Goal: Information Seeking & Learning: Learn about a topic

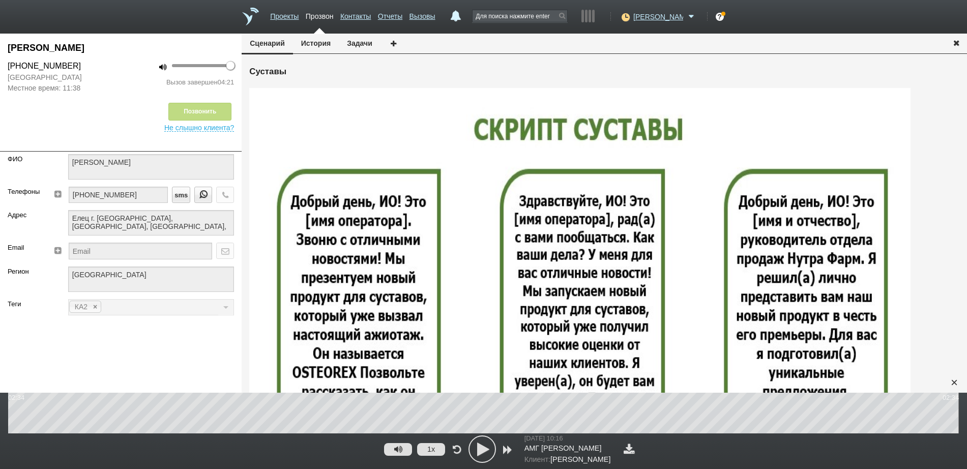
click at [959, 43] on icon "button" at bounding box center [956, 43] width 11 height 8
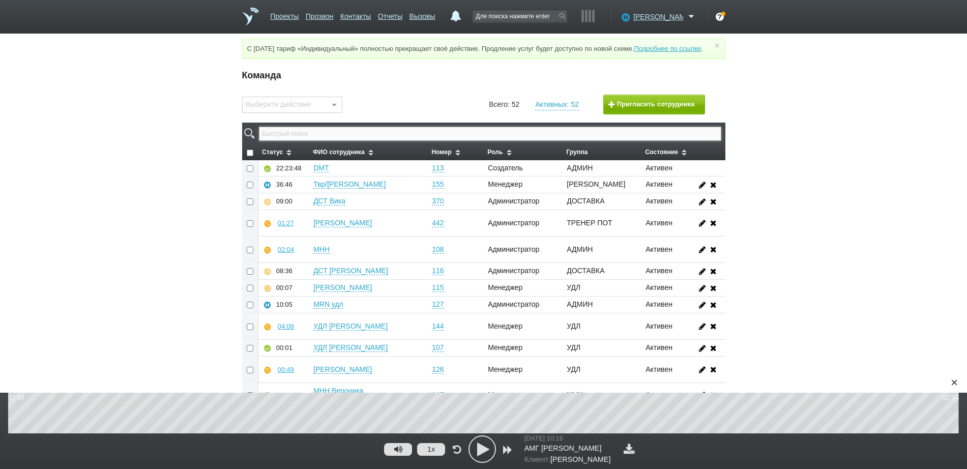
click at [508, 140] on input "text" at bounding box center [490, 134] width 462 height 14
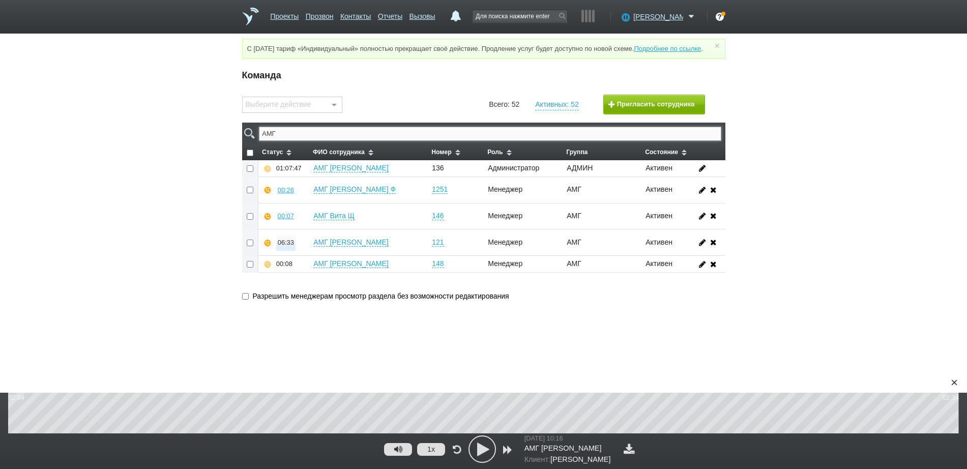
type input "АМГ"
click at [282, 246] on div "06:33" at bounding box center [286, 243] width 16 height 8
click at [309, 215] on button "Прослушать" at bounding box center [316, 206] width 79 height 18
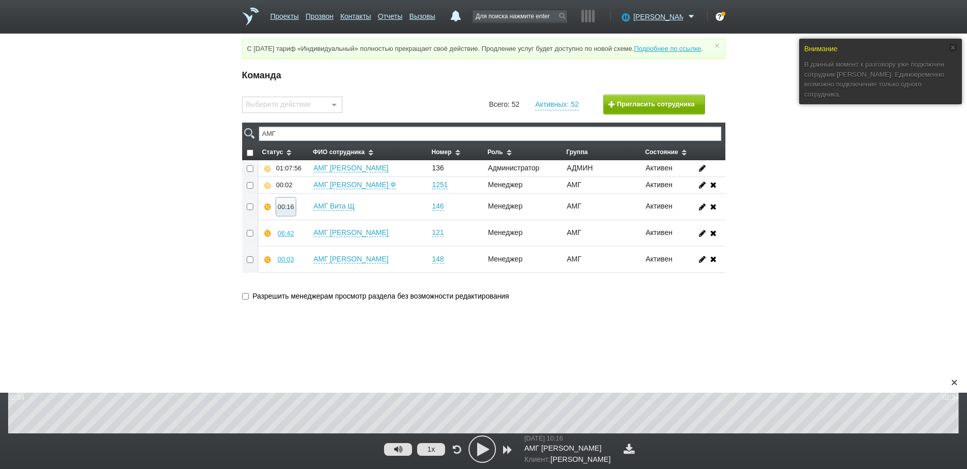
click at [289, 211] on div "00:16" at bounding box center [286, 207] width 16 height 8
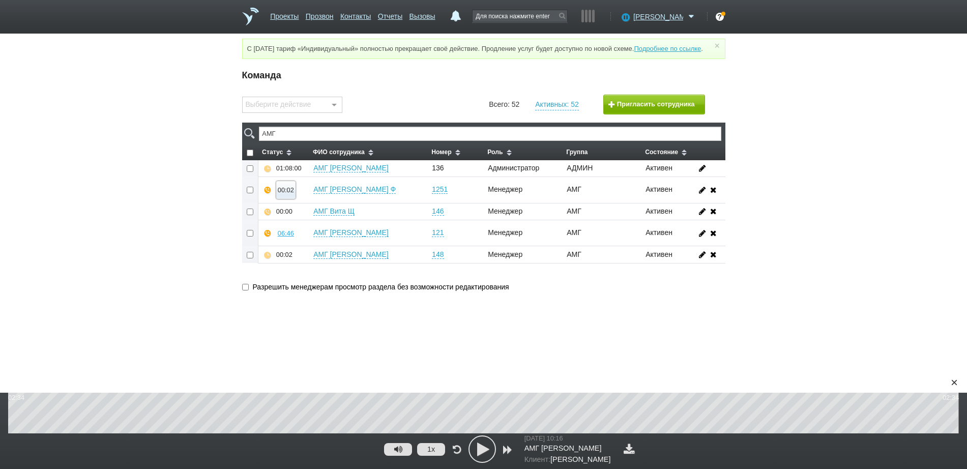
click at [286, 194] on div "00:02" at bounding box center [286, 190] width 16 height 8
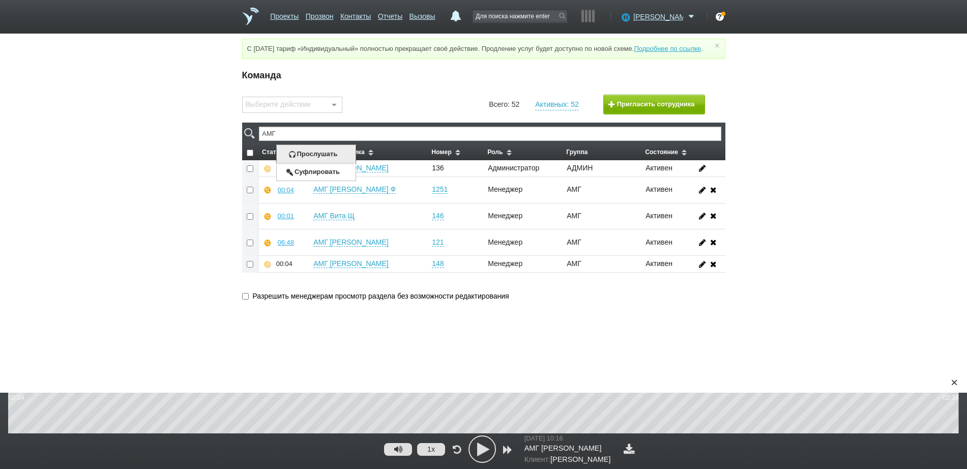
click at [303, 163] on button "Прослушать" at bounding box center [316, 154] width 79 height 18
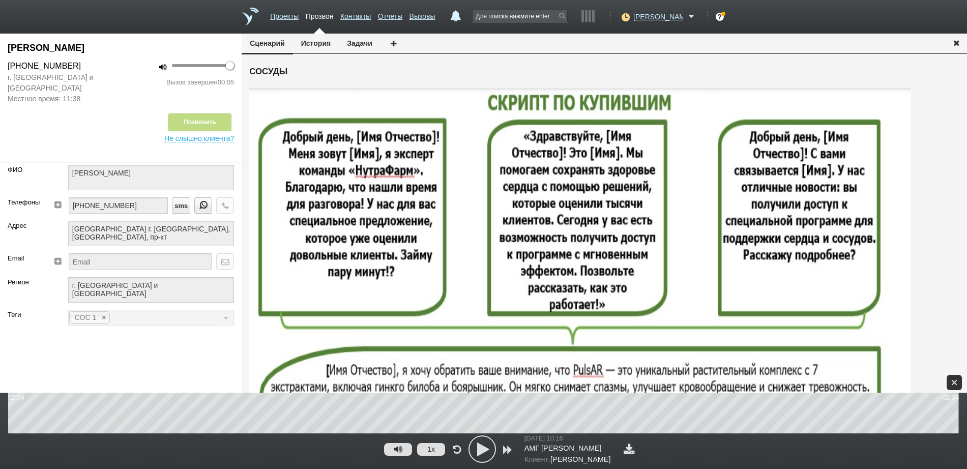
click at [958, 385] on div "×" at bounding box center [954, 382] width 15 height 15
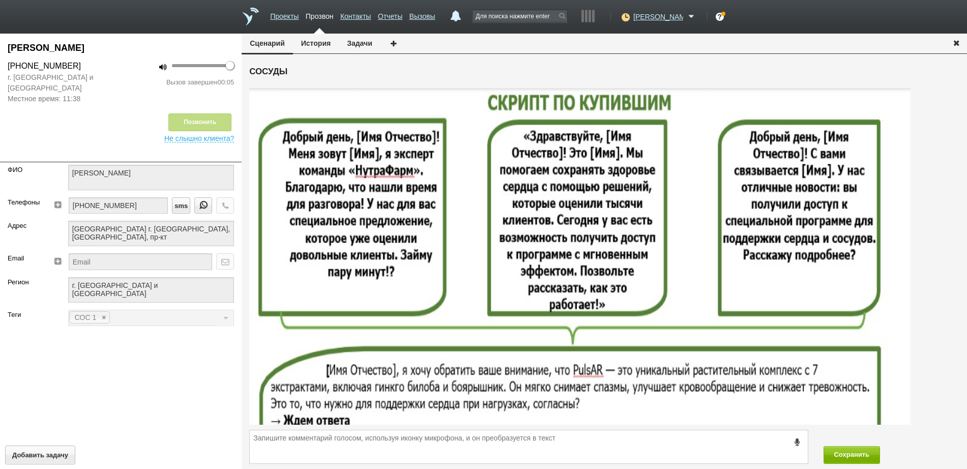
click at [956, 45] on icon "button" at bounding box center [956, 43] width 11 height 8
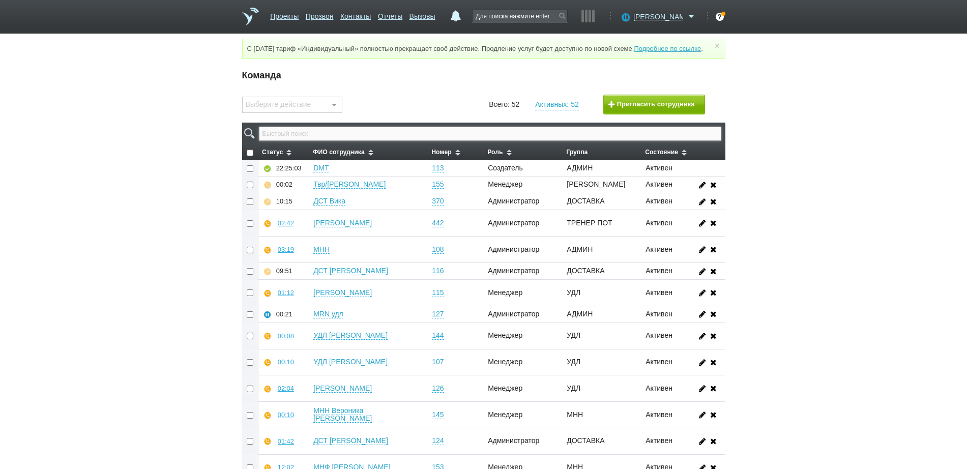
click at [319, 141] on input "text" at bounding box center [490, 134] width 462 height 14
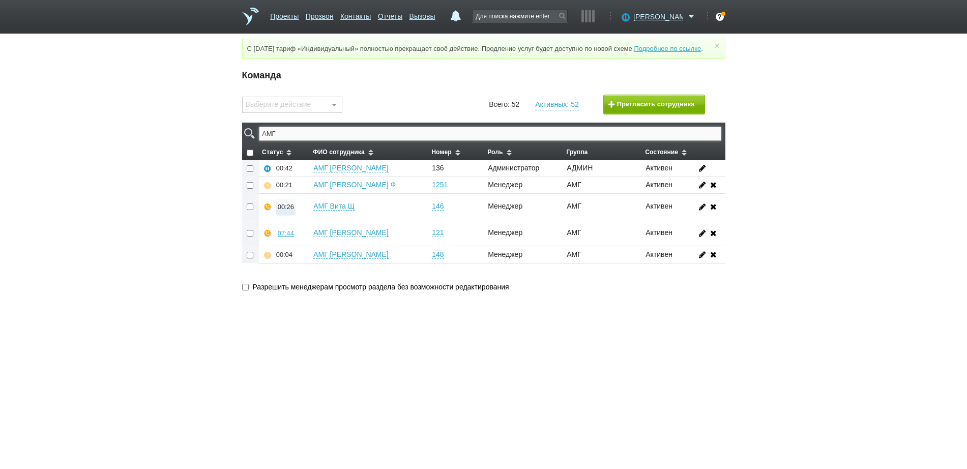
type input "АМГ"
click at [289, 211] on div "00:26" at bounding box center [286, 207] width 16 height 8
click at [313, 177] on button "Прослушать" at bounding box center [316, 171] width 79 height 18
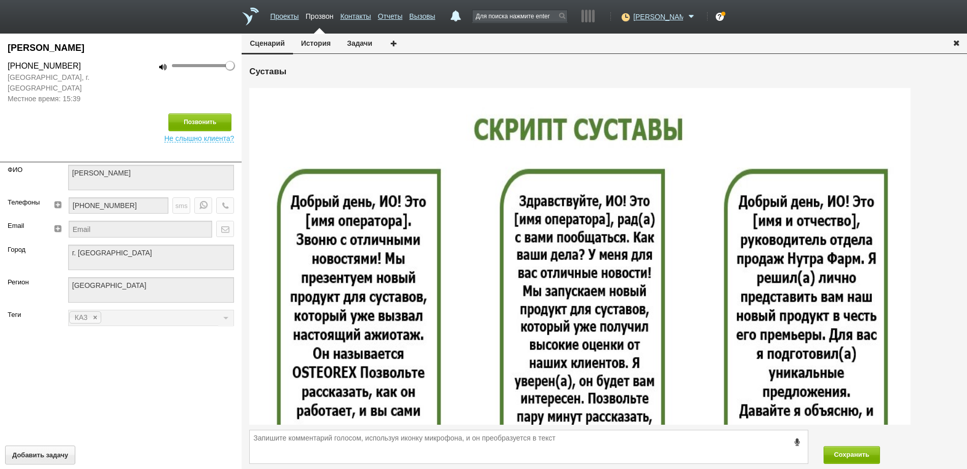
click at [952, 44] on icon "button" at bounding box center [956, 43] width 11 height 8
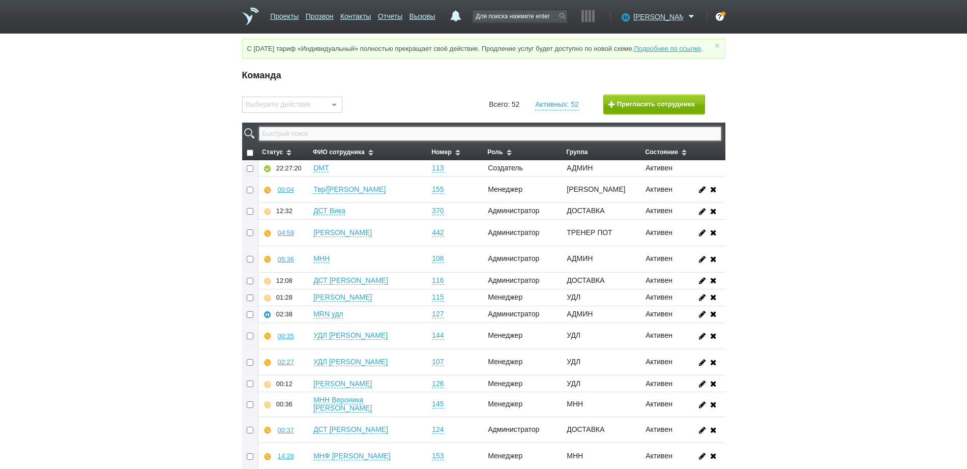
click at [367, 141] on input "text" at bounding box center [490, 134] width 462 height 14
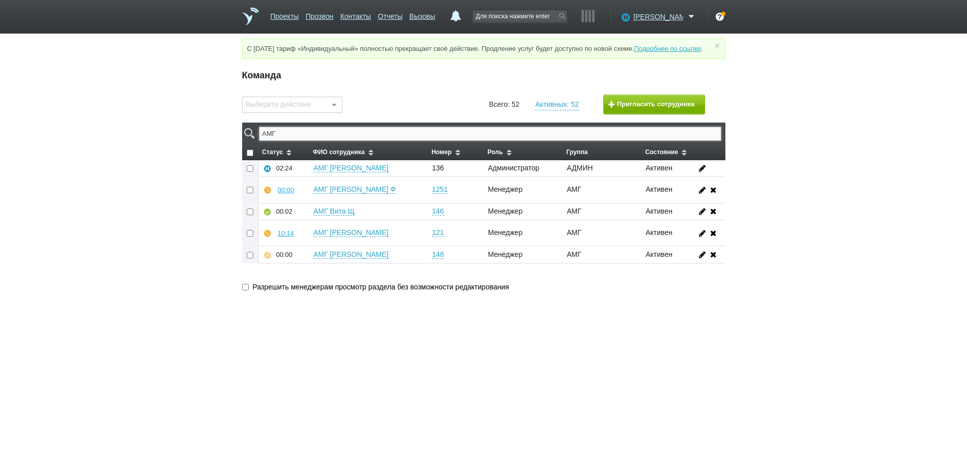
type input "АМГ"
click at [402, 16] on link "Отчеты" at bounding box center [390, 14] width 24 height 15
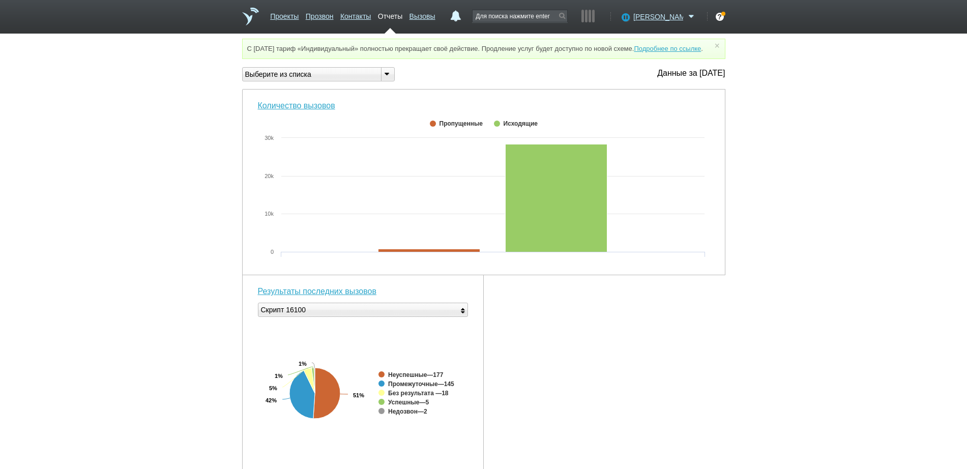
click at [366, 80] on div "Выберите из списка" at bounding box center [308, 74] width 130 height 11
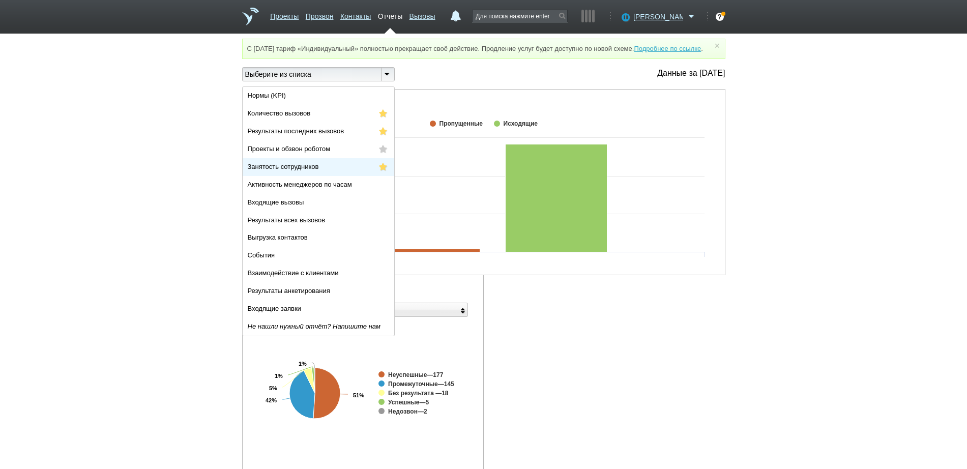
click at [318, 170] on span "Занятость сотрудников" at bounding box center [283, 167] width 71 height 8
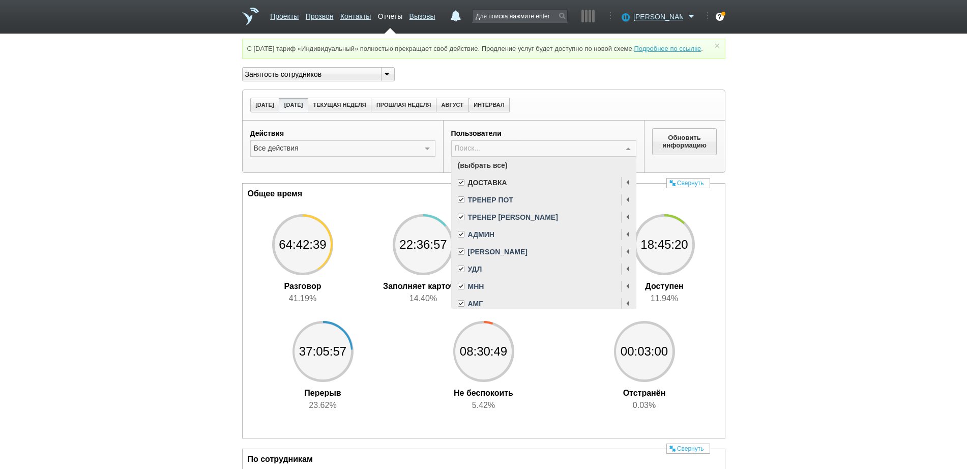
click at [491, 174] on span "(выбрать все)" at bounding box center [544, 165] width 184 height 17
click at [485, 307] on div "АМГ" at bounding box center [544, 303] width 172 height 7
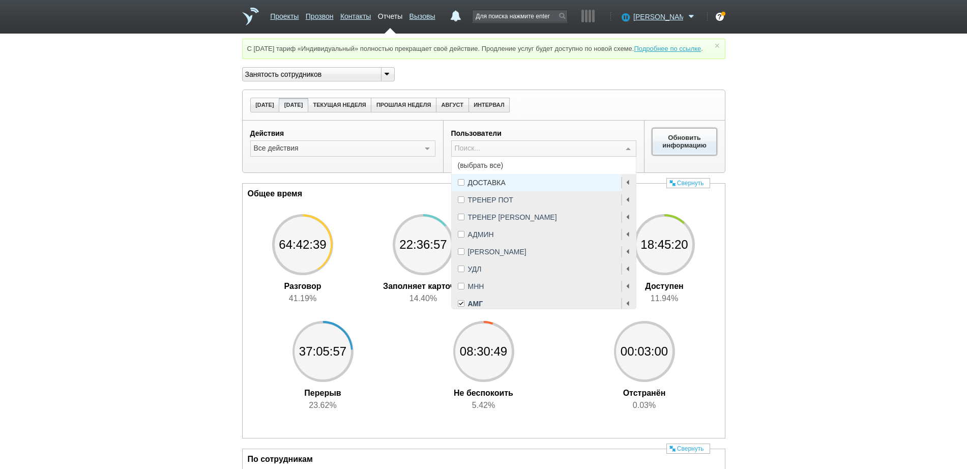
click at [680, 152] on button "Обновить информацию" at bounding box center [684, 141] width 65 height 26
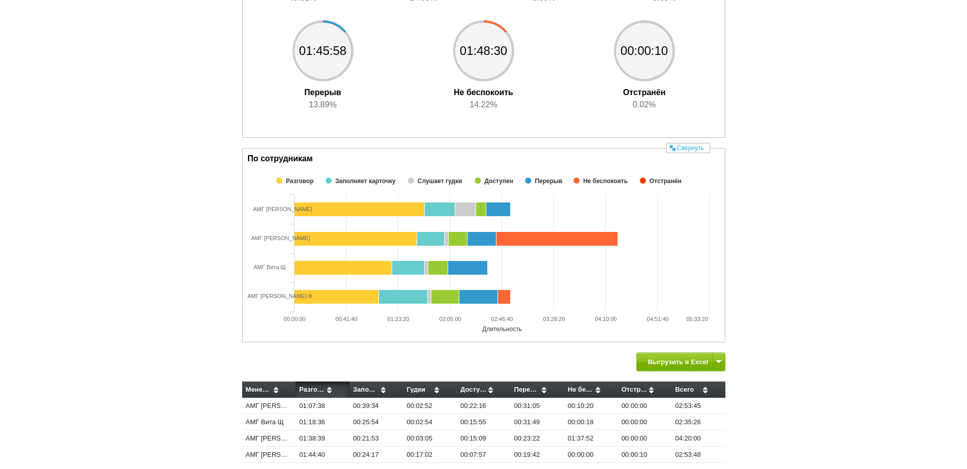
scroll to position [353, 0]
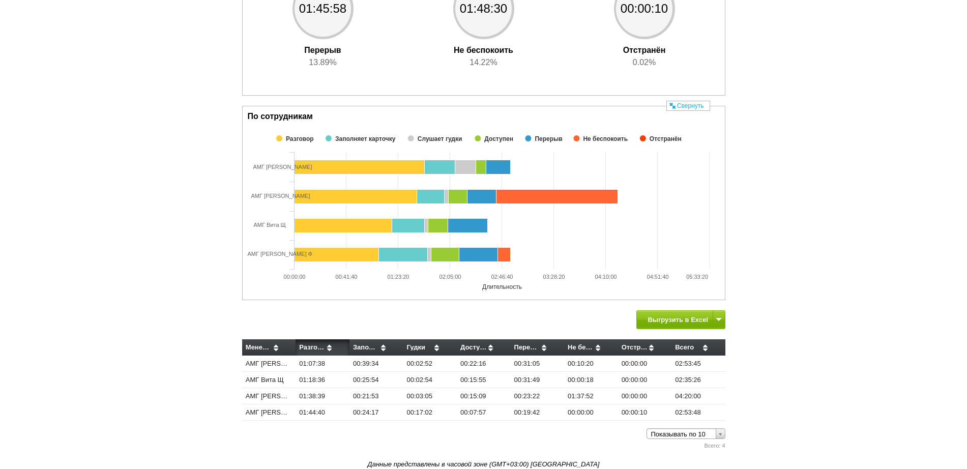
click at [715, 138] on rect at bounding box center [484, 213] width 482 height 173
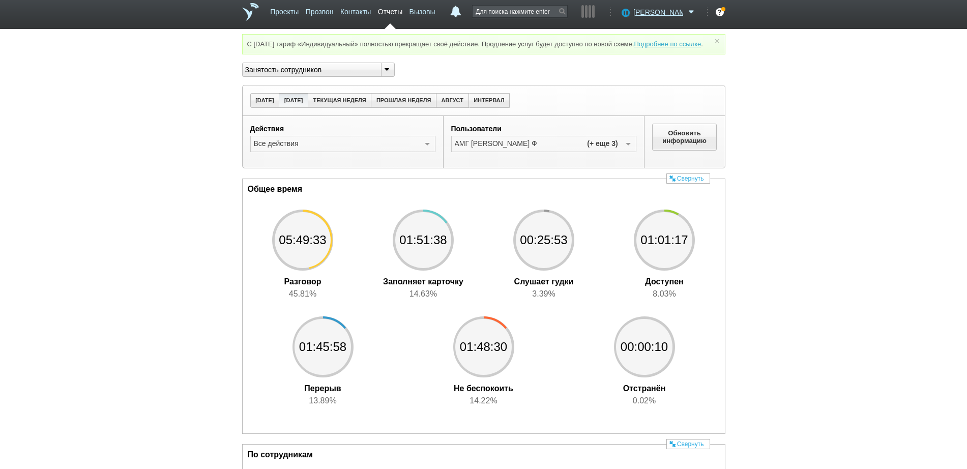
scroll to position [0, 0]
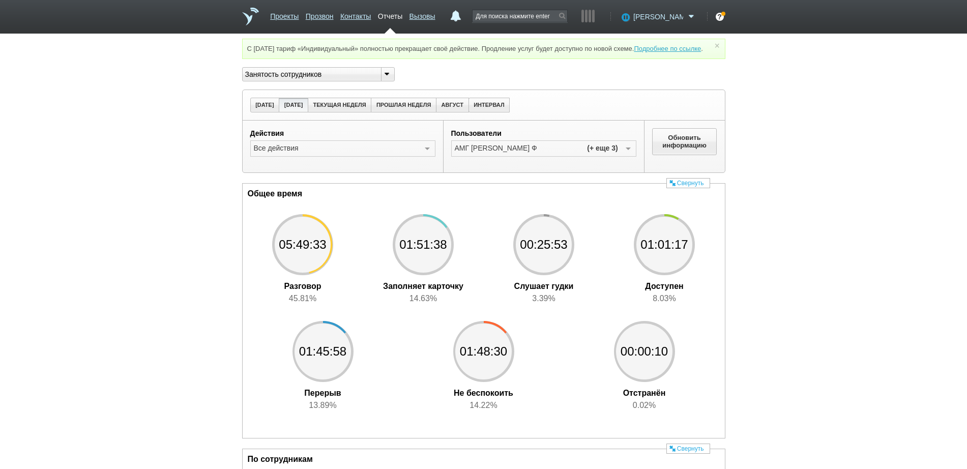
click at [672, 18] on span "[PERSON_NAME]" at bounding box center [658, 17] width 50 height 10
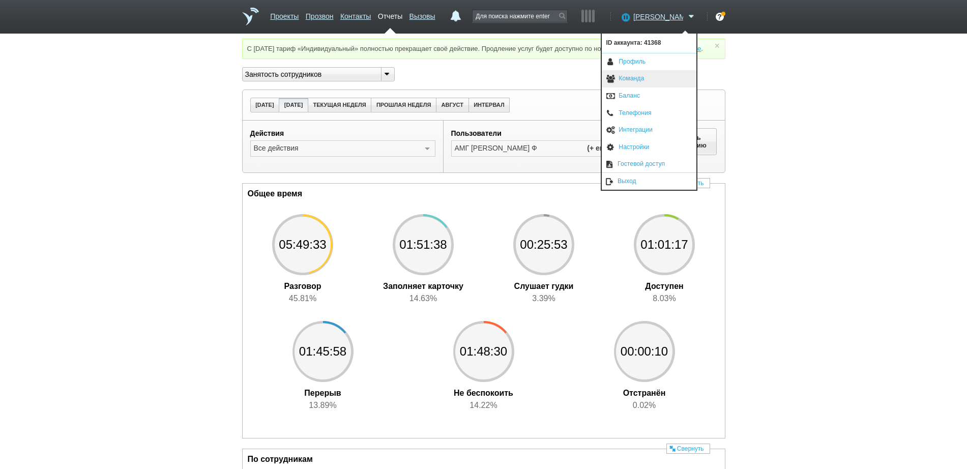
click at [626, 75] on link "Команда" at bounding box center [649, 78] width 95 height 17
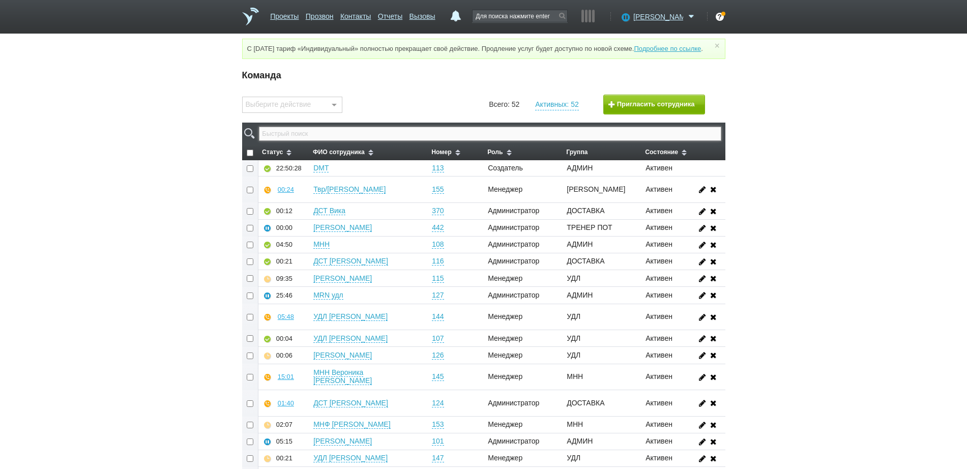
click at [440, 141] on input "text" at bounding box center [490, 134] width 462 height 14
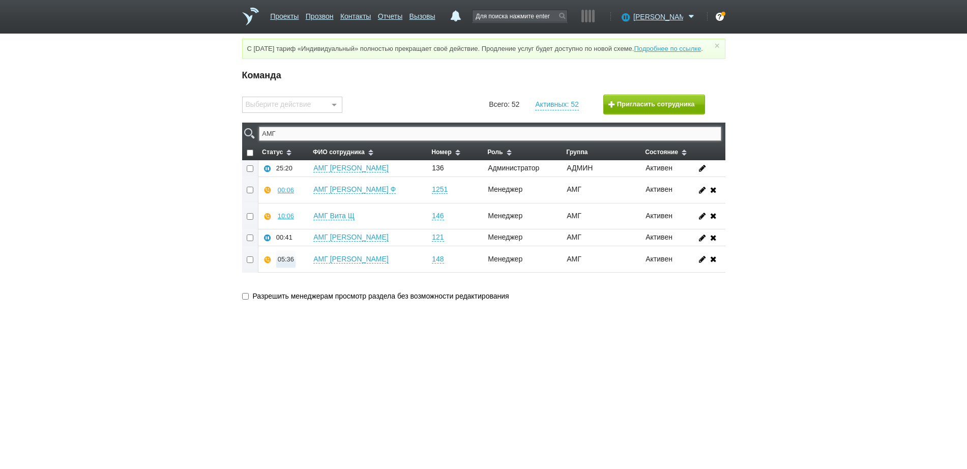
type input "АМГ"
click at [280, 263] on div "05:37" at bounding box center [286, 259] width 16 height 8
click at [302, 232] on button "Прослушать" at bounding box center [316, 223] width 79 height 18
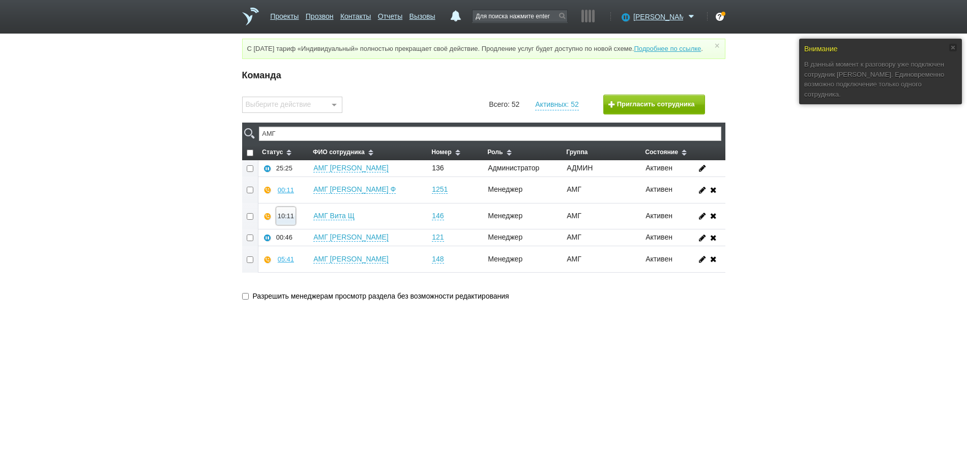
click at [282, 220] on div "10:11" at bounding box center [286, 216] width 16 height 8
click at [300, 205] on button "Суфлировать" at bounding box center [316, 198] width 79 height 18
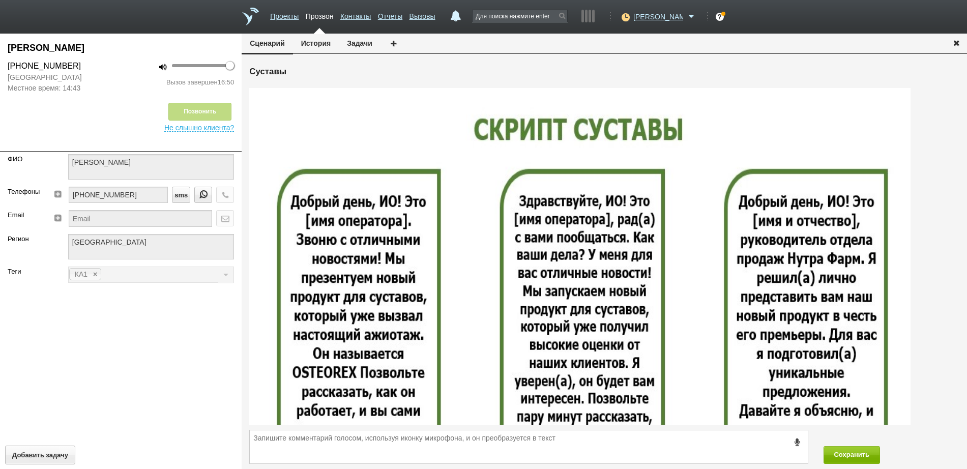
click at [960, 43] on icon "button" at bounding box center [956, 43] width 11 height 8
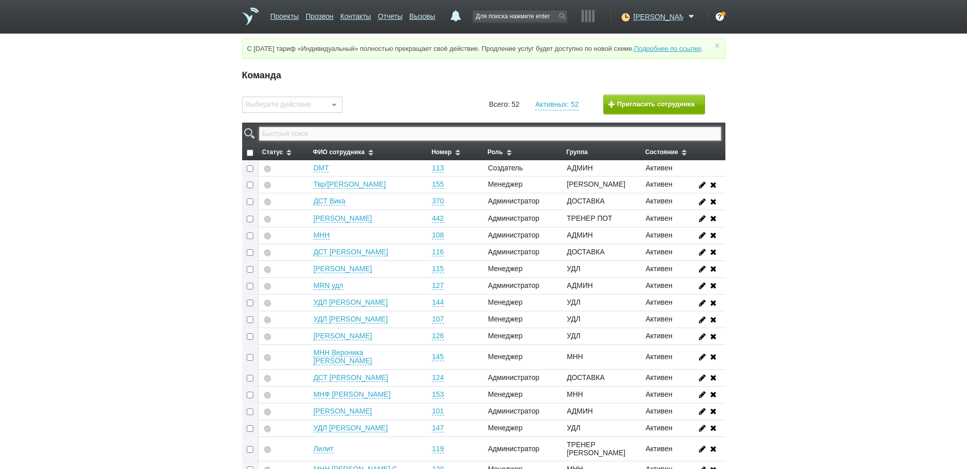
click at [549, 141] on input "text" at bounding box center [490, 134] width 462 height 14
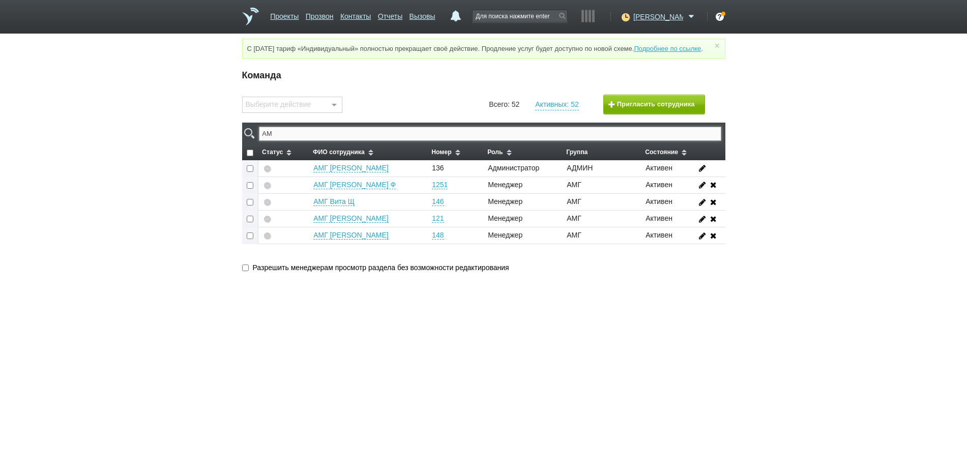
type input "АМГ"
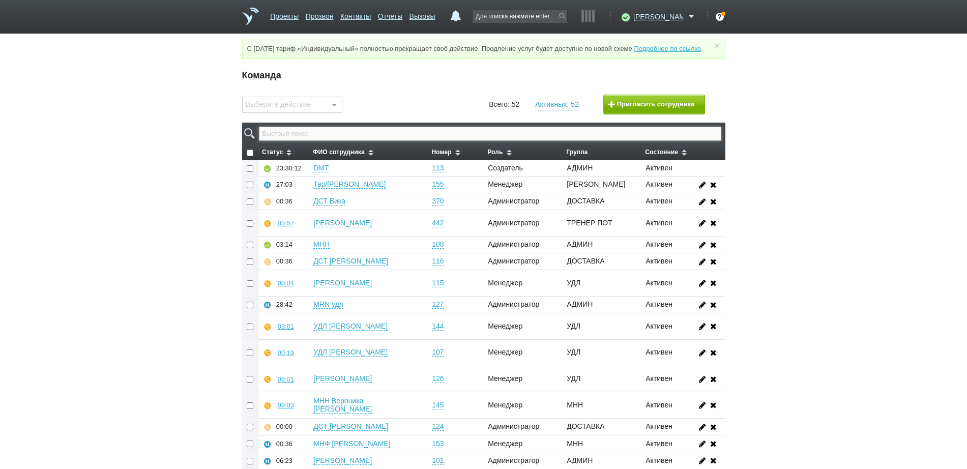
click at [343, 141] on input "text" at bounding box center [490, 134] width 462 height 14
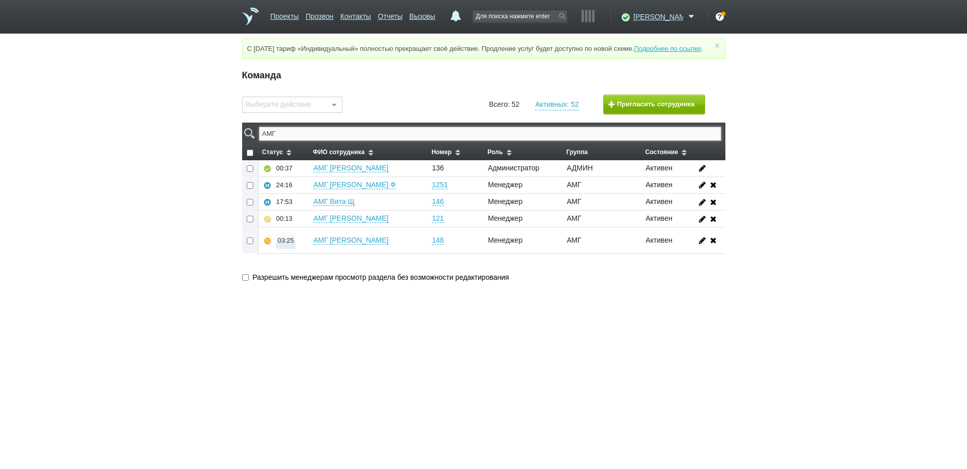
type input "АМГ"
click at [287, 244] on div "03:26" at bounding box center [286, 241] width 16 height 8
click at [308, 231] on button "Суфлировать" at bounding box center [316, 222] width 79 height 18
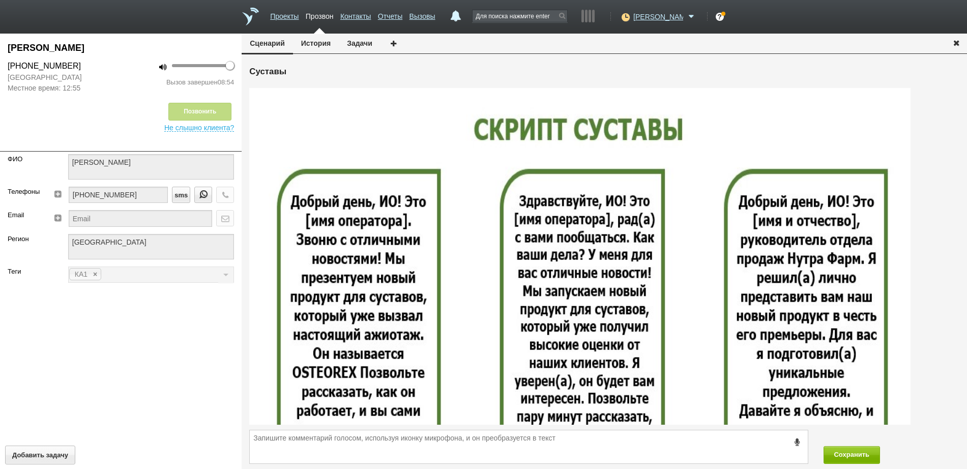
click at [956, 44] on icon "button" at bounding box center [956, 43] width 11 height 8
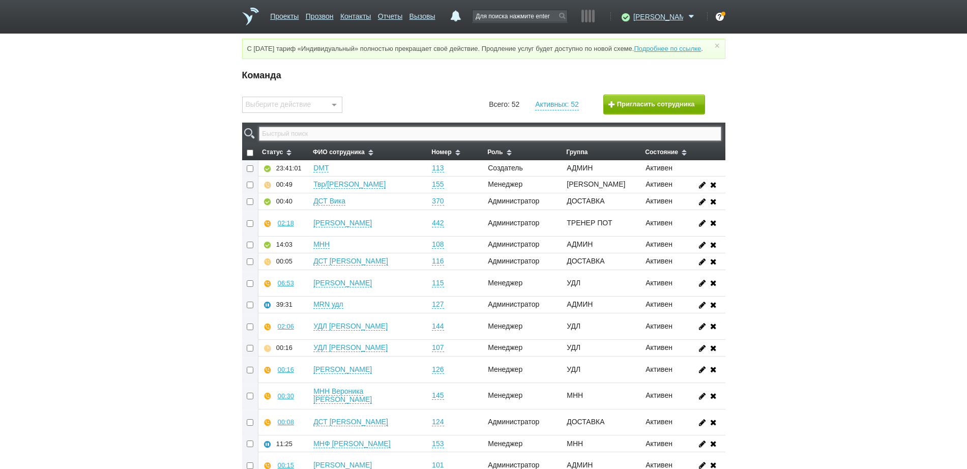
click at [504, 141] on input "text" at bounding box center [490, 134] width 462 height 14
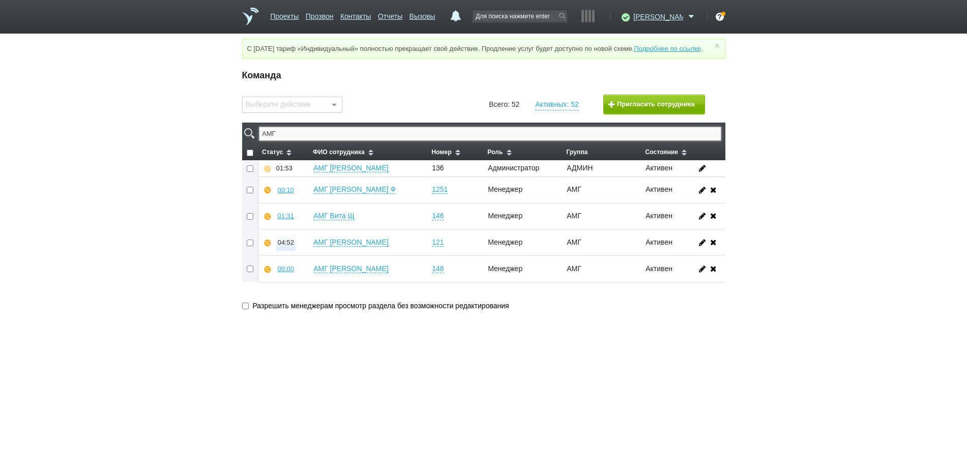
type input "АМГ"
click at [292, 246] on div "04:52" at bounding box center [286, 243] width 16 height 8
click at [312, 215] on button "Прослушать" at bounding box center [316, 206] width 79 height 18
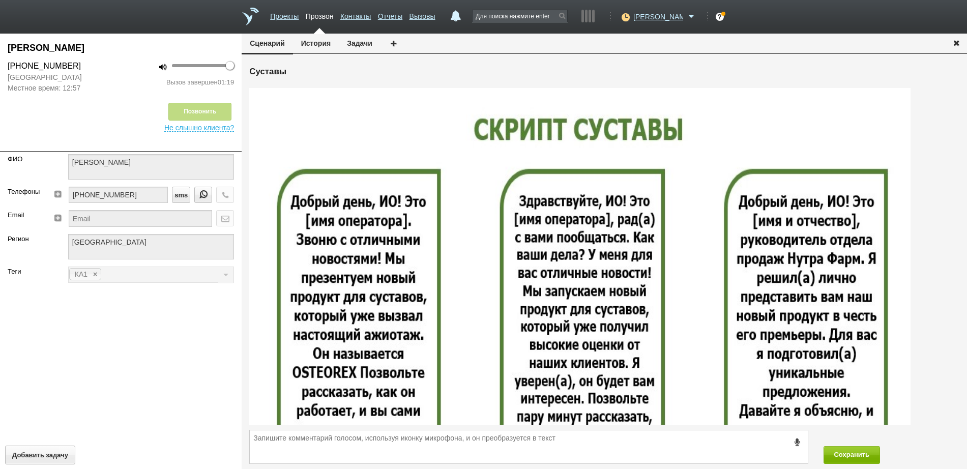
click at [957, 42] on icon "button" at bounding box center [956, 43] width 11 height 8
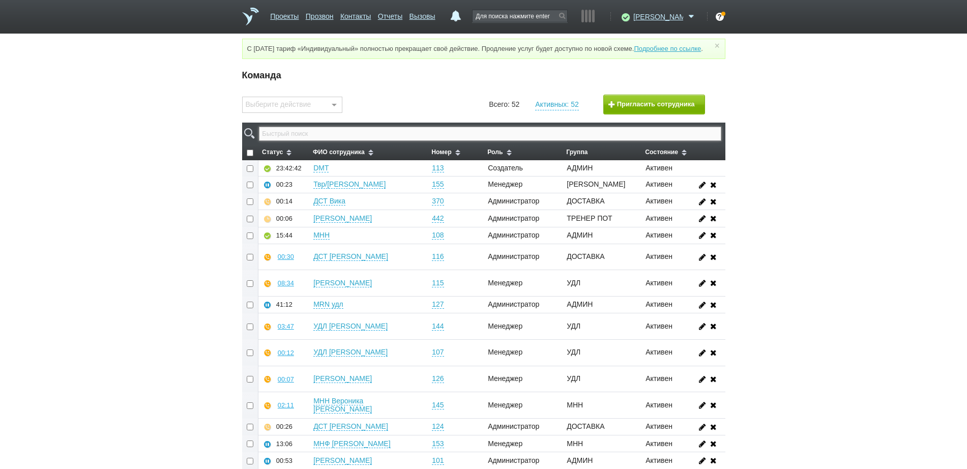
click at [498, 141] on input "text" at bounding box center [490, 134] width 462 height 14
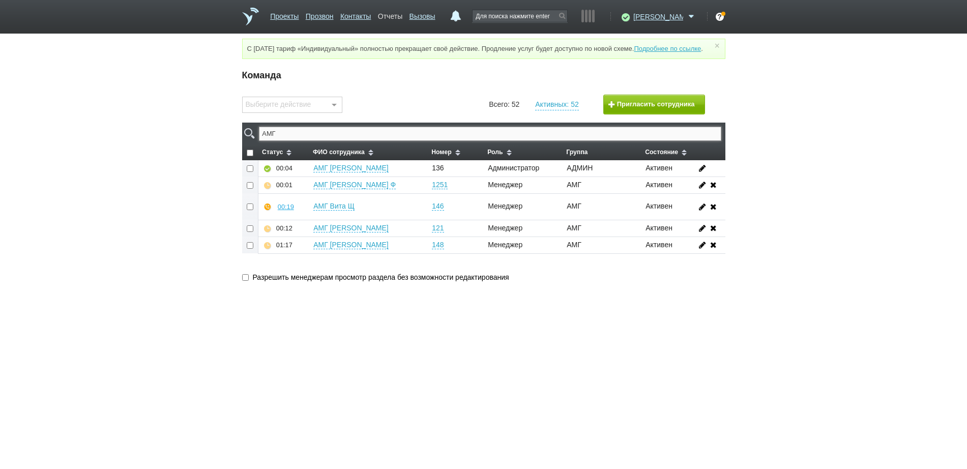
type input "АМГ"
click at [402, 14] on link "Отчеты" at bounding box center [390, 14] width 24 height 15
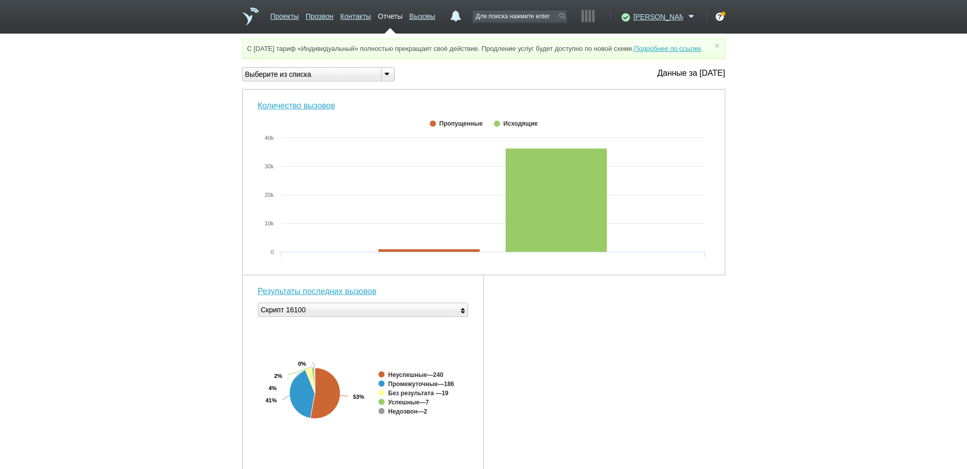
click at [361, 80] on div "Выберите из списка" at bounding box center [308, 74] width 130 height 11
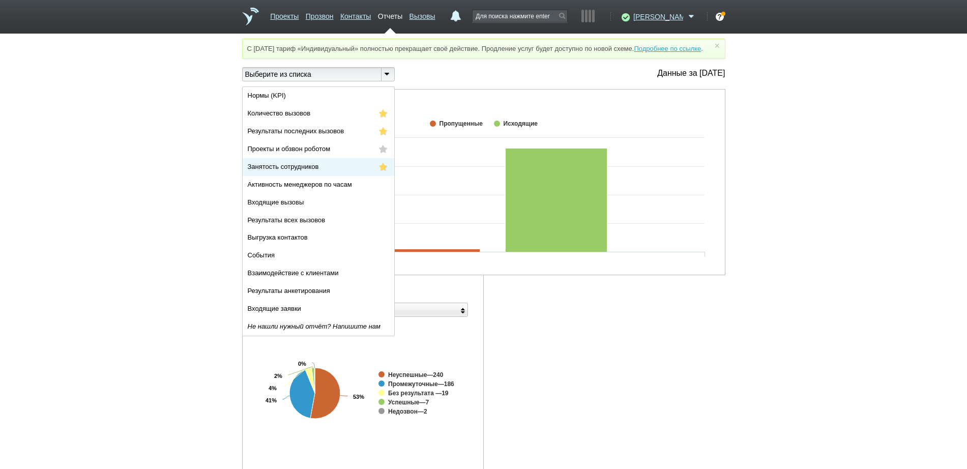
click at [351, 172] on li "Занятость сотрудников" at bounding box center [319, 167] width 152 height 18
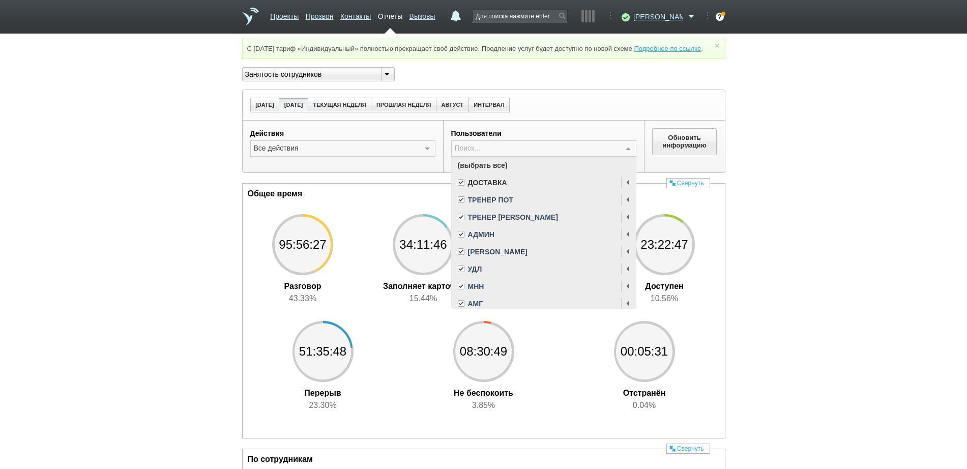
click at [498, 173] on span "(выбрать все)" at bounding box center [544, 165] width 184 height 17
click at [477, 307] on span "АМГ" at bounding box center [475, 303] width 15 height 7
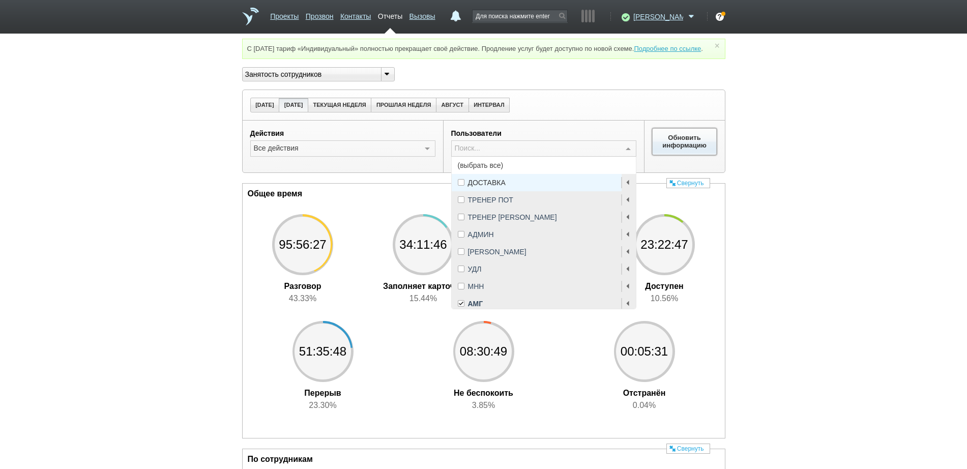
click at [680, 151] on button "Обновить информацию" at bounding box center [684, 141] width 65 height 26
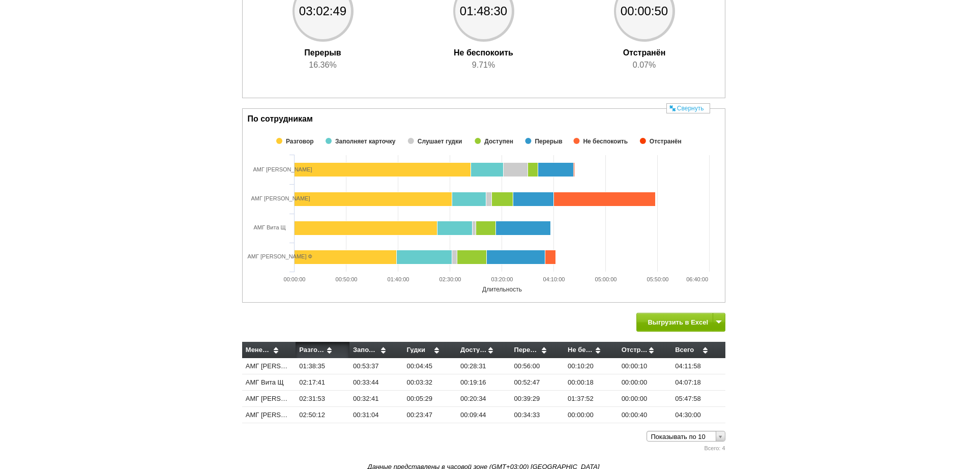
scroll to position [353, 0]
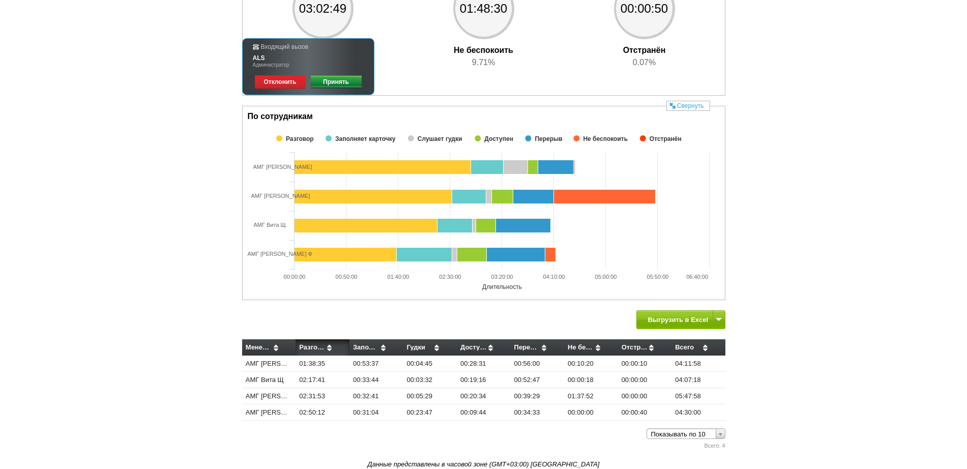
click at [346, 80] on link "Принять" at bounding box center [336, 82] width 51 height 14
